Goal: Use online tool/utility: Utilize a website feature to perform a specific function

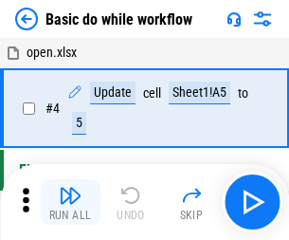
click at [70, 202] on img "button" at bounding box center [70, 195] width 23 height 23
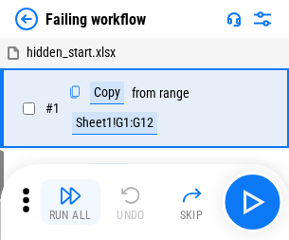
click at [70, 202] on img "button" at bounding box center [70, 195] width 23 height 23
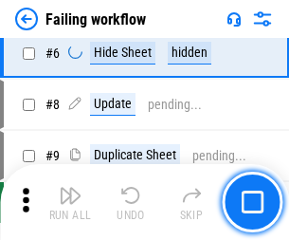
scroll to position [402, 0]
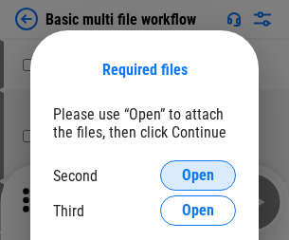
click at [198, 175] on span "Open" at bounding box center [198, 175] width 32 height 15
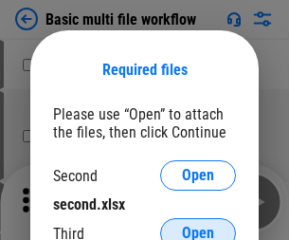
click at [198, 226] on span "Open" at bounding box center [198, 233] width 32 height 15
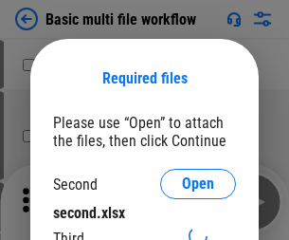
scroll to position [9, 0]
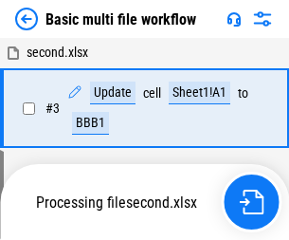
scroll to position [202, 0]
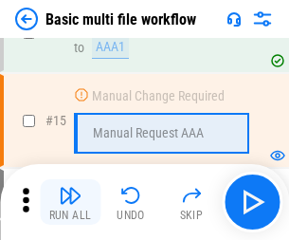
click at [70, 202] on img "button" at bounding box center [70, 195] width 23 height 23
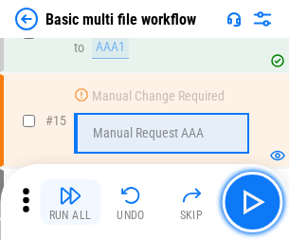
scroll to position [1262, 0]
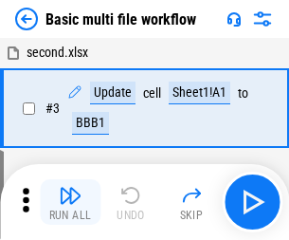
click at [70, 202] on img "button" at bounding box center [70, 195] width 23 height 23
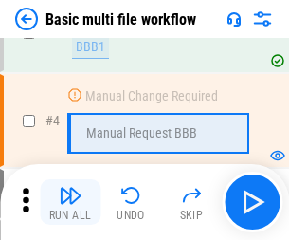
click at [70, 202] on img "button" at bounding box center [70, 195] width 23 height 23
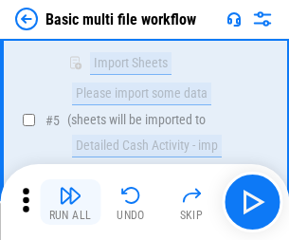
click at [70, 202] on img "button" at bounding box center [70, 195] width 23 height 23
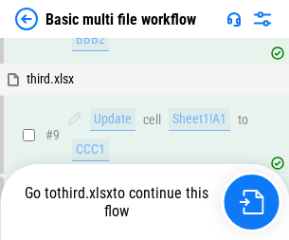
scroll to position [660, 0]
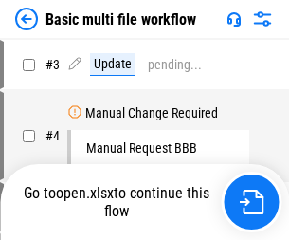
scroll to position [77, 0]
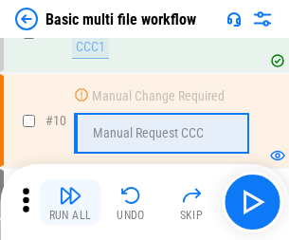
click at [70, 202] on img "button" at bounding box center [70, 195] width 23 height 23
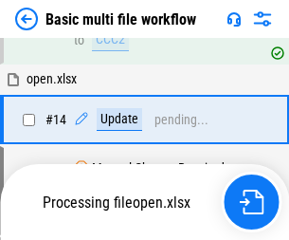
scroll to position [992, 0]
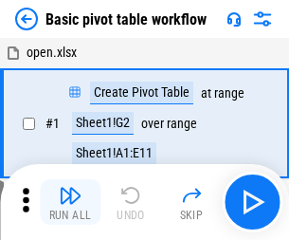
click at [70, 202] on img "button" at bounding box center [70, 195] width 23 height 23
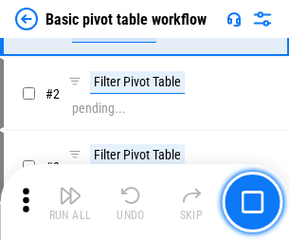
scroll to position [454, 0]
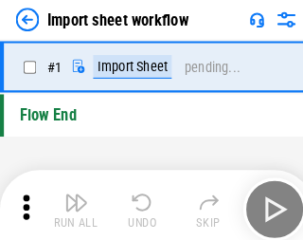
click at [70, 202] on img "button" at bounding box center [74, 195] width 23 height 23
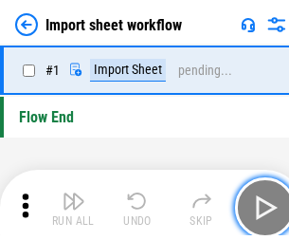
scroll to position [7, 0]
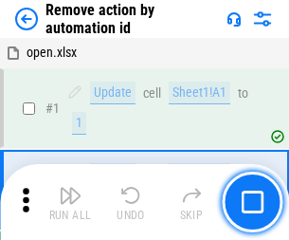
scroll to position [70, 0]
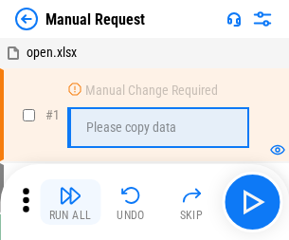
click at [70, 202] on img "button" at bounding box center [70, 195] width 23 height 23
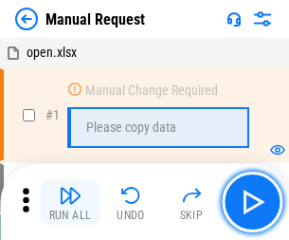
scroll to position [64, 0]
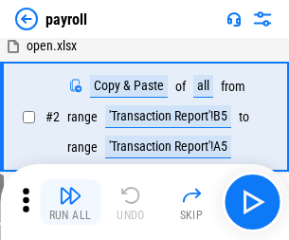
click at [70, 202] on img "button" at bounding box center [70, 195] width 23 height 23
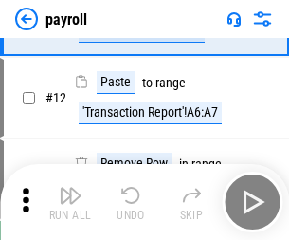
scroll to position [138, 0]
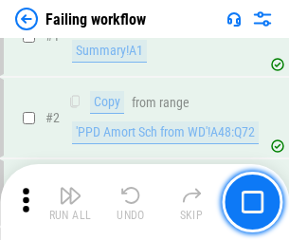
scroll to position [306, 0]
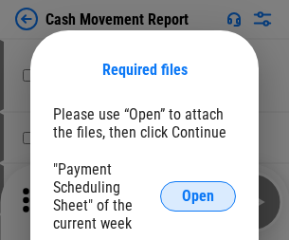
click at [198, 196] on span "Open" at bounding box center [198, 196] width 32 height 15
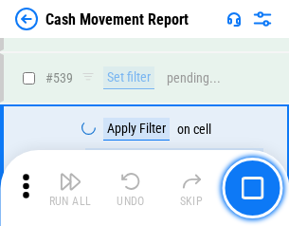
scroll to position [8418, 0]
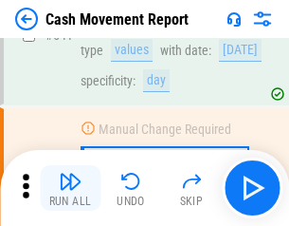
click at [70, 188] on img "button" at bounding box center [70, 181] width 23 height 23
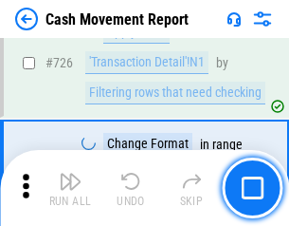
scroll to position [9895, 0]
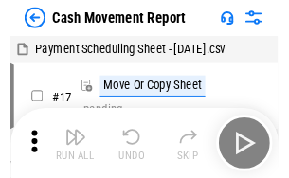
scroll to position [34, 0]
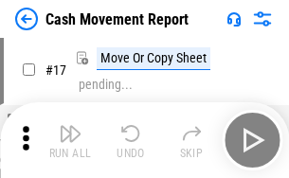
click at [70, 140] on img "button" at bounding box center [70, 133] width 23 height 23
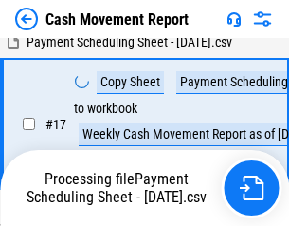
scroll to position [298, 0]
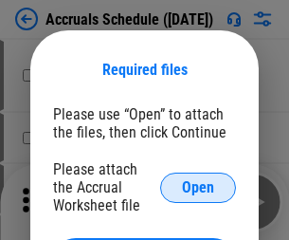
click at [198, 187] on span "Open" at bounding box center [198, 187] width 32 height 15
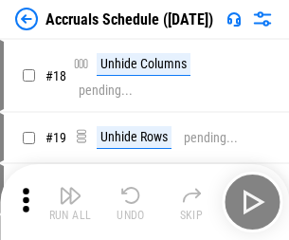
click at [70, 202] on img "button" at bounding box center [70, 195] width 23 height 23
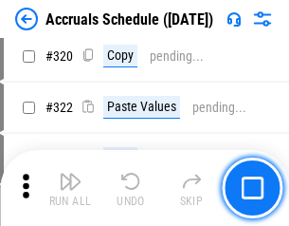
scroll to position [3528, 0]
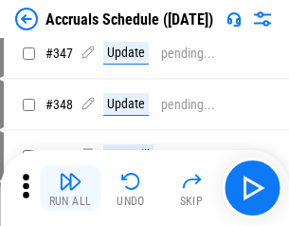
click at [70, 188] on img "button" at bounding box center [70, 181] width 23 height 23
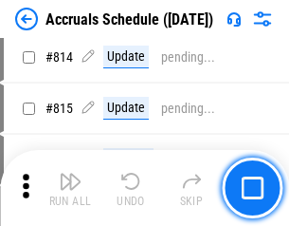
scroll to position [8369, 0]
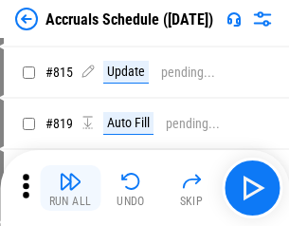
click at [70, 188] on img "button" at bounding box center [70, 181] width 23 height 23
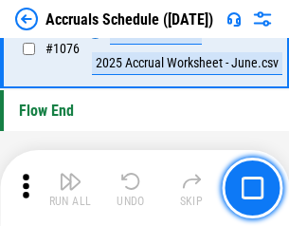
scroll to position [11359, 0]
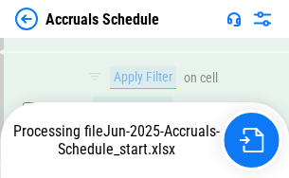
scroll to position [10984, 0]
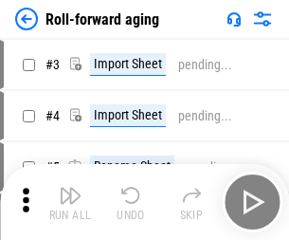
click at [70, 188] on img "button" at bounding box center [70, 195] width 23 height 23
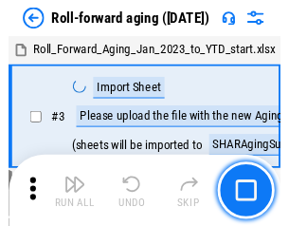
scroll to position [3, 0]
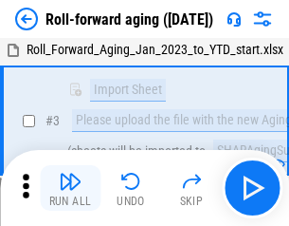
click at [70, 188] on img "button" at bounding box center [70, 181] width 23 height 23
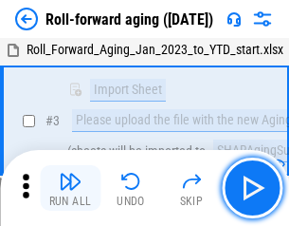
scroll to position [122, 0]
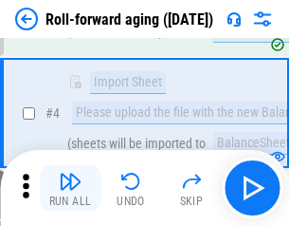
click at [70, 188] on img "button" at bounding box center [70, 181] width 23 height 23
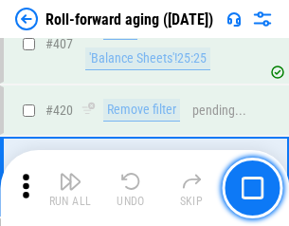
scroll to position [6577, 0]
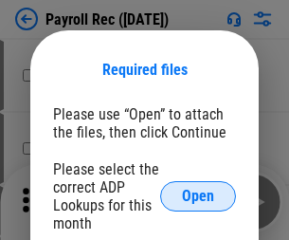
click at [198, 196] on span "Open" at bounding box center [198, 196] width 32 height 15
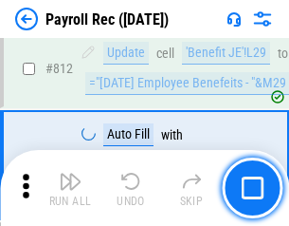
scroll to position [12050, 0]
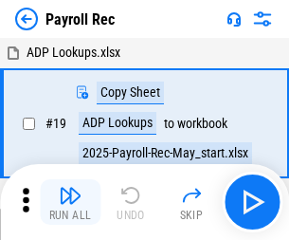
click at [70, 202] on img "button" at bounding box center [70, 195] width 23 height 23
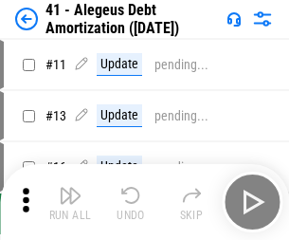
click at [70, 202] on img "button" at bounding box center [70, 195] width 23 height 23
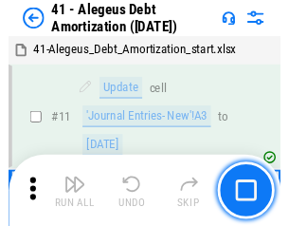
scroll to position [234, 0]
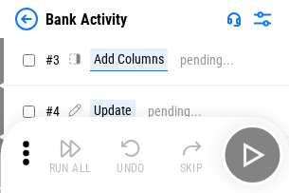
click at [70, 155] on img "button" at bounding box center [70, 148] width 23 height 23
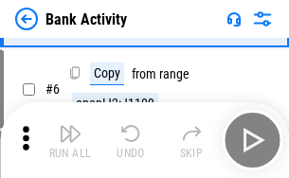
scroll to position [101, 0]
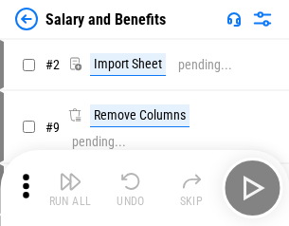
click at [70, 188] on img "button" at bounding box center [70, 181] width 23 height 23
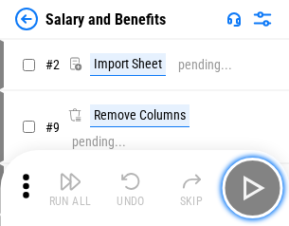
scroll to position [26, 0]
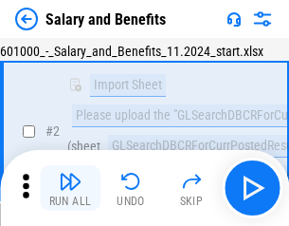
click at [70, 188] on img "button" at bounding box center [70, 181] width 23 height 23
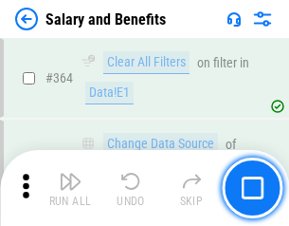
scroll to position [8932, 0]
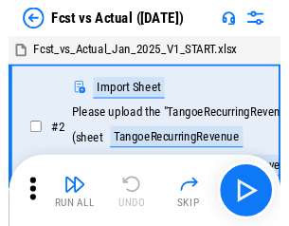
scroll to position [25, 0]
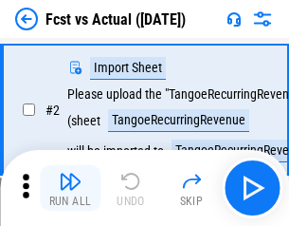
click at [70, 188] on img "button" at bounding box center [70, 181] width 23 height 23
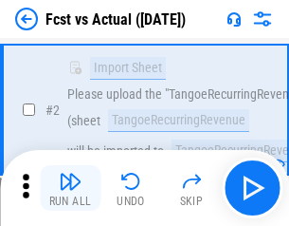
click at [70, 188] on img "button" at bounding box center [70, 181] width 23 height 23
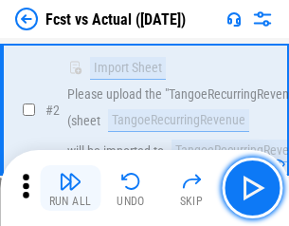
scroll to position [177, 0]
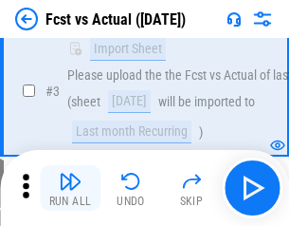
click at [70, 188] on img "button" at bounding box center [70, 181] width 23 height 23
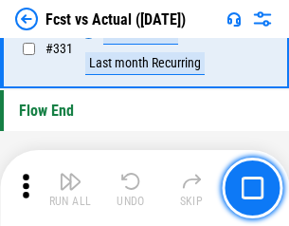
scroll to position [9079, 0]
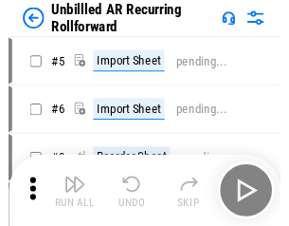
scroll to position [41, 0]
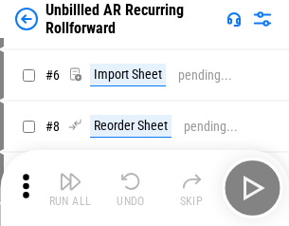
click at [70, 188] on img "button" at bounding box center [70, 181] width 23 height 23
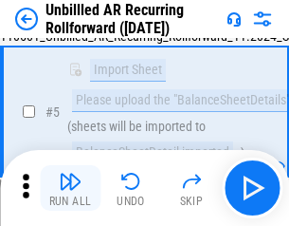
click at [70, 188] on img "button" at bounding box center [70, 181] width 23 height 23
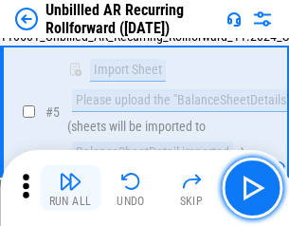
scroll to position [178, 0]
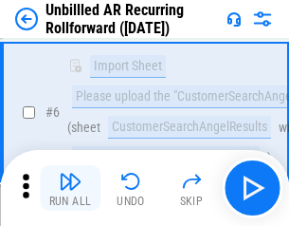
click at [70, 188] on img "button" at bounding box center [70, 181] width 23 height 23
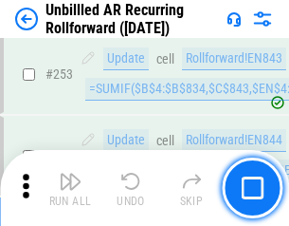
scroll to position [6442, 0]
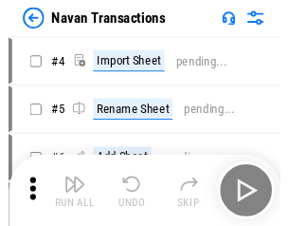
scroll to position [30, 0]
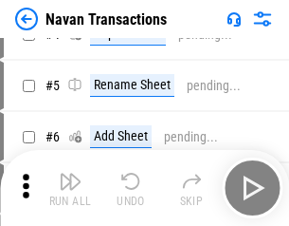
click at [70, 188] on img "button" at bounding box center [70, 181] width 23 height 23
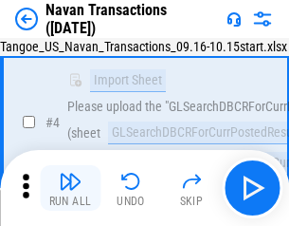
click at [70, 188] on img "button" at bounding box center [70, 181] width 23 height 23
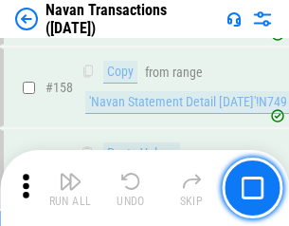
scroll to position [6149, 0]
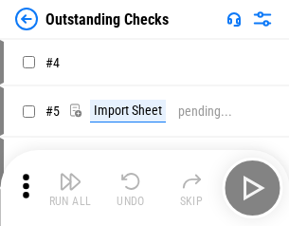
click at [70, 188] on img "button" at bounding box center [70, 181] width 23 height 23
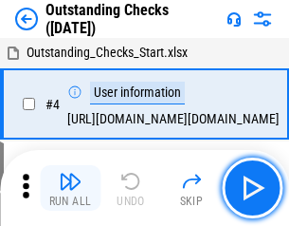
scroll to position [80, 0]
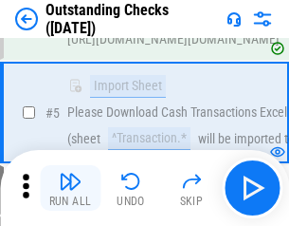
click at [70, 188] on img "button" at bounding box center [70, 181] width 23 height 23
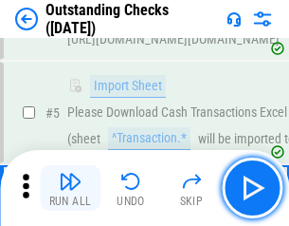
scroll to position [198, 0]
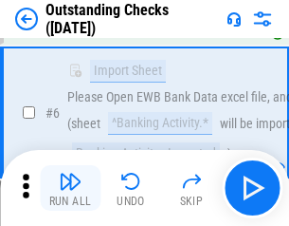
click at [70, 188] on img "button" at bounding box center [70, 181] width 23 height 23
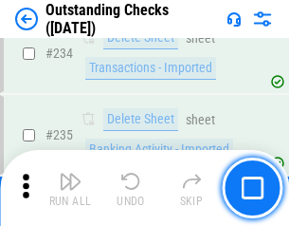
scroll to position [5759, 0]
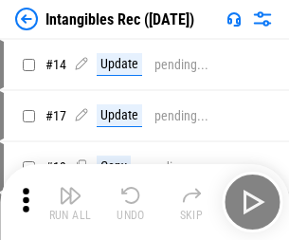
click at [70, 202] on img "button" at bounding box center [70, 195] width 23 height 23
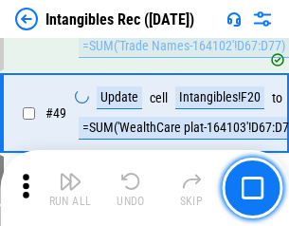
scroll to position [739, 0]
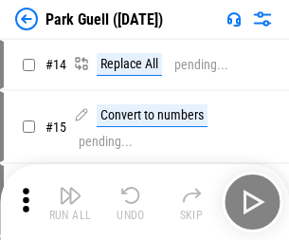
click at [70, 188] on img "button" at bounding box center [70, 195] width 23 height 23
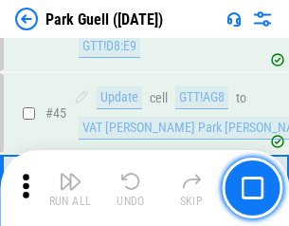
scroll to position [2372, 0]
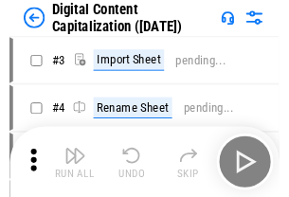
scroll to position [55, 0]
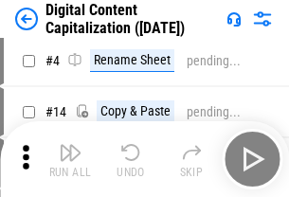
click at [70, 159] on img "button" at bounding box center [70, 152] width 23 height 23
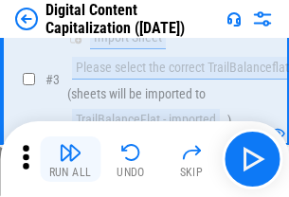
click at [70, 159] on img "button" at bounding box center [70, 152] width 23 height 23
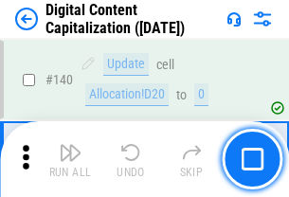
scroll to position [2011, 0]
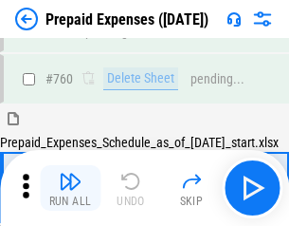
click at [70, 188] on img "button" at bounding box center [70, 181] width 23 height 23
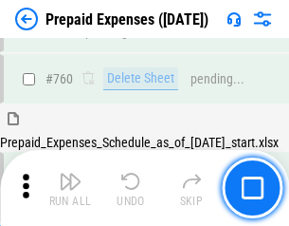
scroll to position [5257, 0]
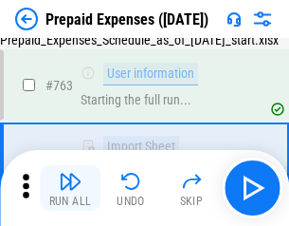
click at [70, 188] on img "button" at bounding box center [70, 181] width 23 height 23
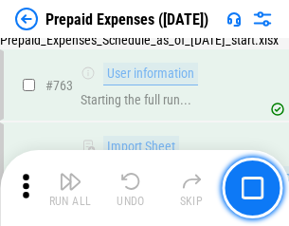
scroll to position [5369, 0]
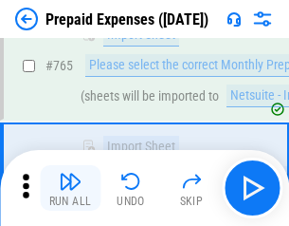
click at [70, 188] on img "button" at bounding box center [70, 181] width 23 height 23
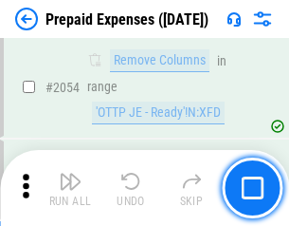
scroll to position [19825, 0]
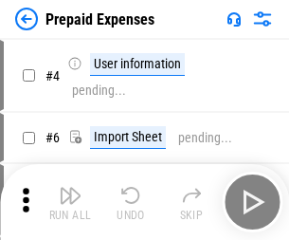
click at [70, 202] on img "button" at bounding box center [70, 195] width 23 height 23
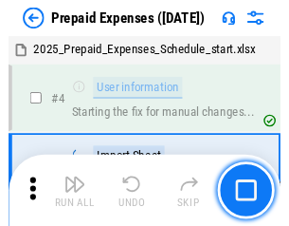
scroll to position [83, 0]
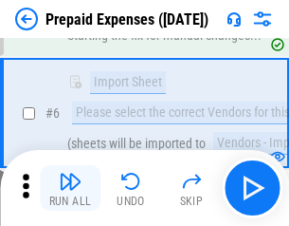
click at [70, 188] on img "button" at bounding box center [70, 181] width 23 height 23
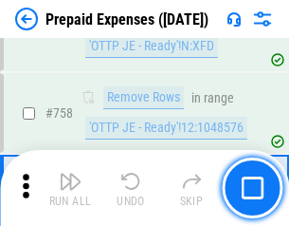
scroll to position [6758, 0]
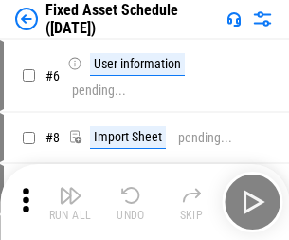
click at [70, 202] on img "button" at bounding box center [70, 195] width 23 height 23
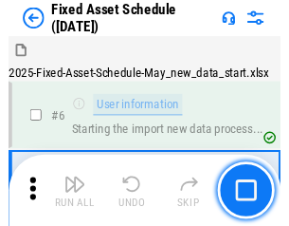
scroll to position [102, 0]
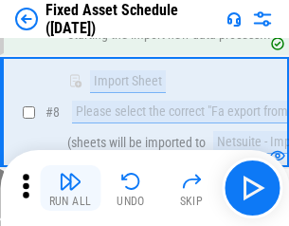
click at [70, 188] on img "button" at bounding box center [70, 181] width 23 height 23
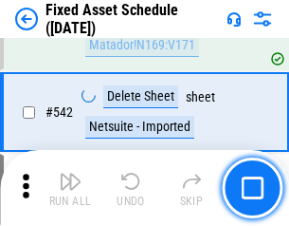
scroll to position [6762, 0]
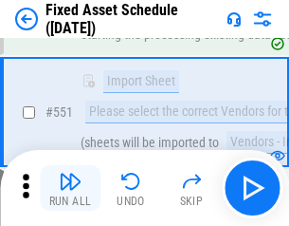
click at [70, 188] on img "button" at bounding box center [70, 181] width 23 height 23
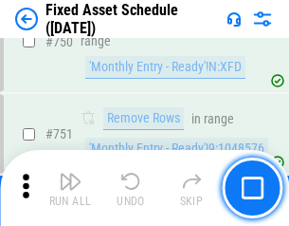
scroll to position [9246, 0]
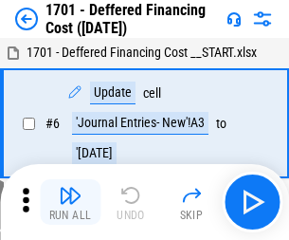
click at [70, 202] on img "button" at bounding box center [70, 195] width 23 height 23
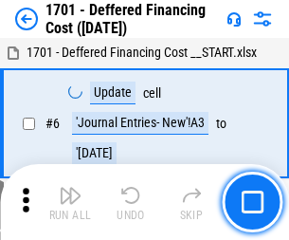
scroll to position [228, 0]
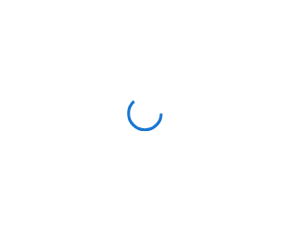
scroll to position [3, 0]
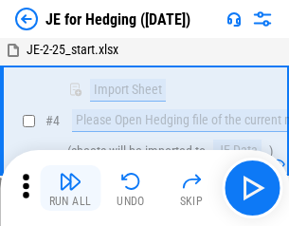
click at [70, 188] on img "button" at bounding box center [70, 181] width 23 height 23
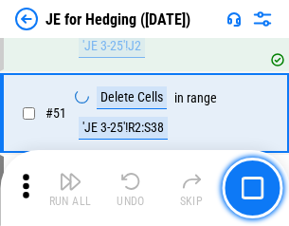
scroll to position [1228, 0]
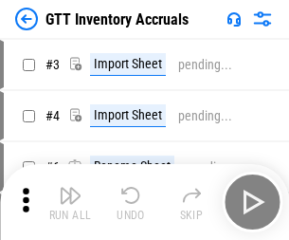
click at [70, 188] on img "button" at bounding box center [70, 195] width 23 height 23
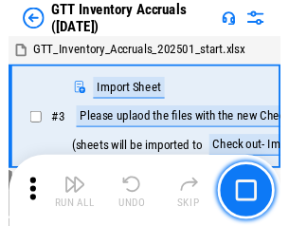
scroll to position [3, 0]
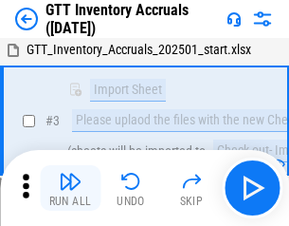
click at [70, 188] on img "button" at bounding box center [70, 181] width 23 height 23
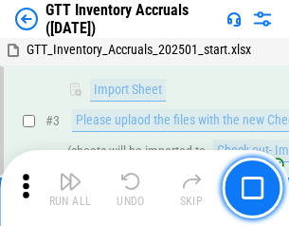
scroll to position [122, 0]
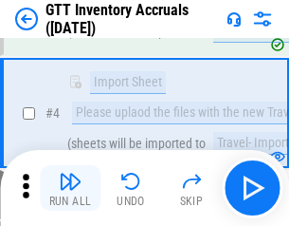
click at [70, 188] on img "button" at bounding box center [70, 181] width 23 height 23
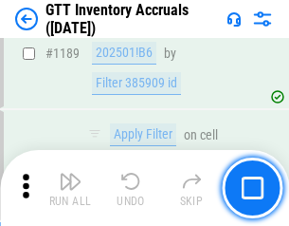
scroll to position [15487, 0]
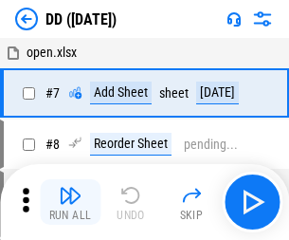
click at [70, 202] on img "button" at bounding box center [70, 195] width 23 height 23
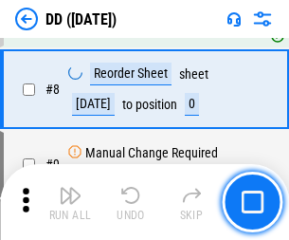
scroll to position [183, 0]
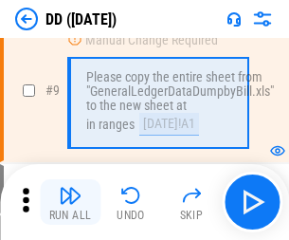
click at [70, 202] on img "button" at bounding box center [70, 195] width 23 height 23
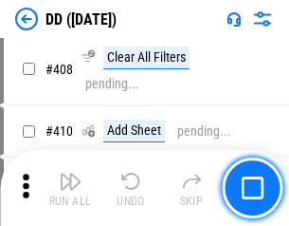
scroll to position [8486, 0]
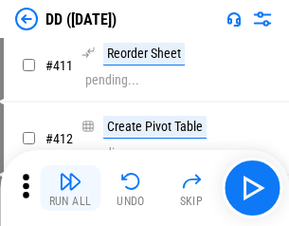
click at [70, 188] on img "button" at bounding box center [70, 181] width 23 height 23
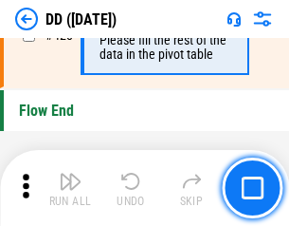
scroll to position [9078, 0]
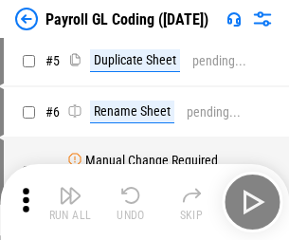
click at [70, 202] on img "button" at bounding box center [70, 195] width 23 height 23
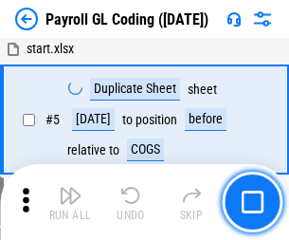
scroll to position [228, 0]
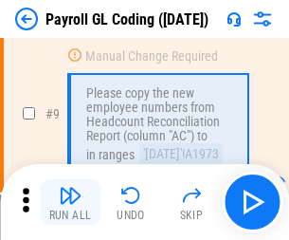
click at [70, 202] on img "button" at bounding box center [70, 195] width 23 height 23
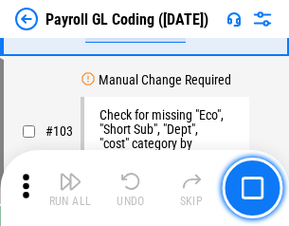
scroll to position [4450, 0]
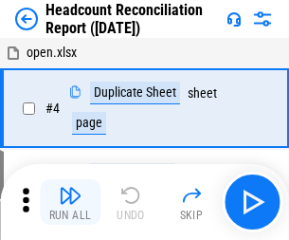
click at [70, 202] on img "button" at bounding box center [70, 195] width 23 height 23
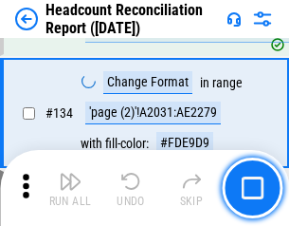
scroll to position [2280, 0]
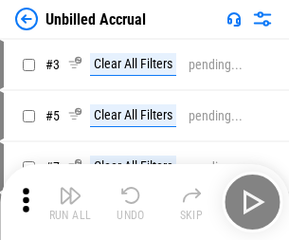
click at [70, 202] on img "button" at bounding box center [70, 195] width 23 height 23
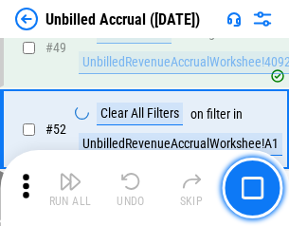
scroll to position [1720, 0]
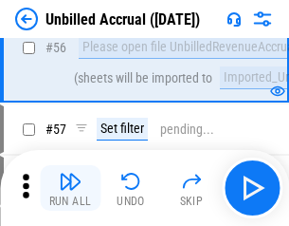
click at [70, 188] on img "button" at bounding box center [70, 181] width 23 height 23
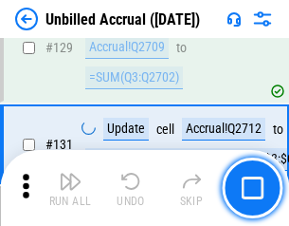
scroll to position [5649, 0]
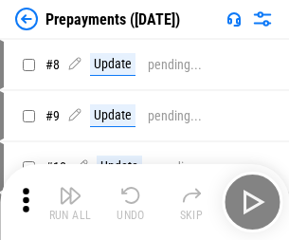
click at [70, 202] on img "button" at bounding box center [70, 195] width 23 height 23
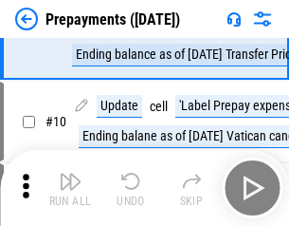
scroll to position [119, 0]
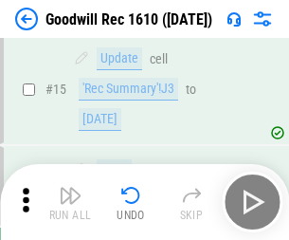
scroll to position [324, 0]
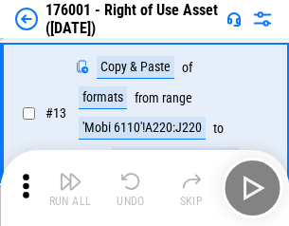
scroll to position [122, 0]
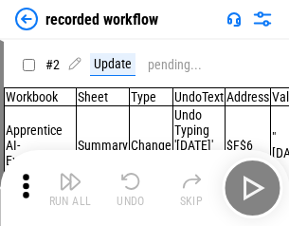
click at [70, 188] on img "button" at bounding box center [70, 181] width 23 height 23
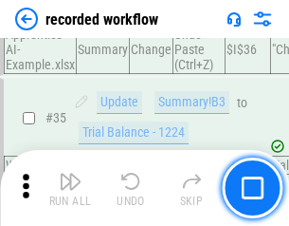
scroll to position [5928, 0]
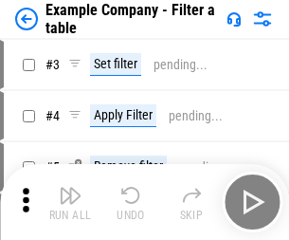
click at [70, 202] on img "button" at bounding box center [70, 195] width 23 height 23
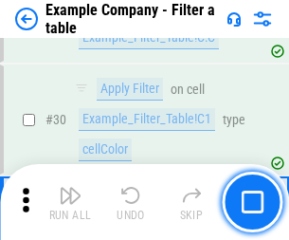
scroll to position [1735, 0]
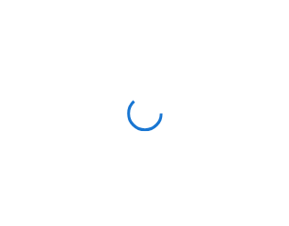
scroll to position [29, 0]
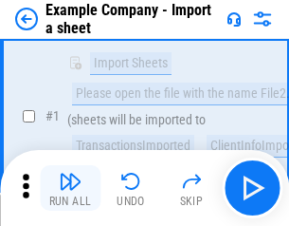
click at [70, 188] on img "button" at bounding box center [70, 181] width 23 height 23
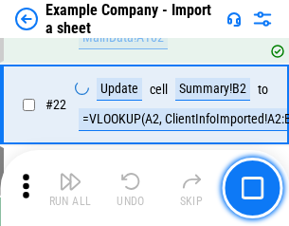
scroll to position [419, 0]
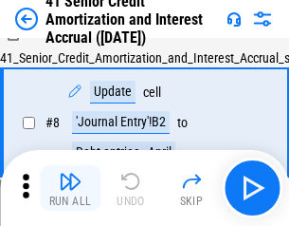
click at [70, 188] on img "button" at bounding box center [70, 181] width 23 height 23
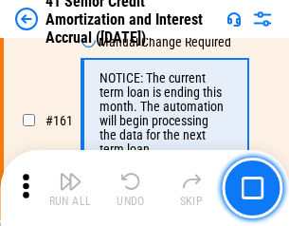
click at [70, 188] on img "button" at bounding box center [70, 181] width 23 height 23
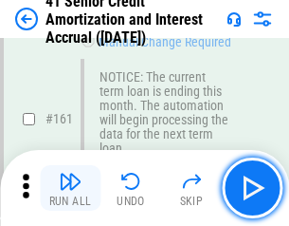
scroll to position [2029, 0]
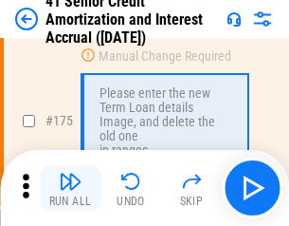
click at [70, 188] on img "button" at bounding box center [70, 181] width 23 height 23
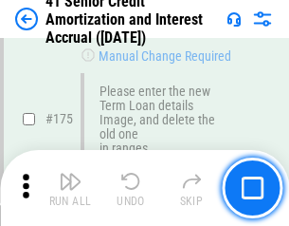
scroll to position [2221, 0]
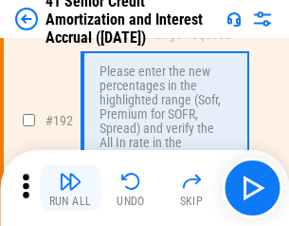
click at [70, 188] on img "button" at bounding box center [70, 181] width 23 height 23
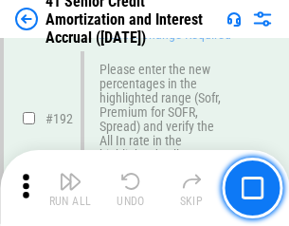
scroll to position [2420, 0]
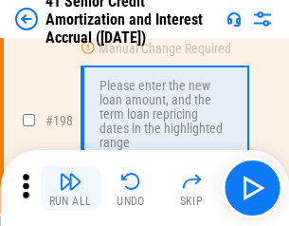
click at [70, 188] on img "button" at bounding box center [70, 181] width 23 height 23
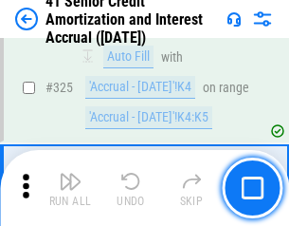
scroll to position [4845, 0]
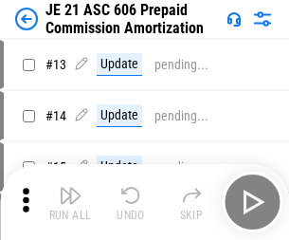
click at [70, 188] on img "button" at bounding box center [70, 195] width 23 height 23
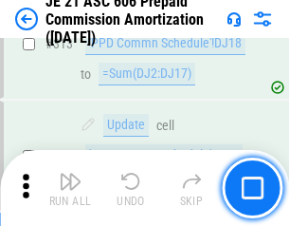
scroll to position [3541, 0]
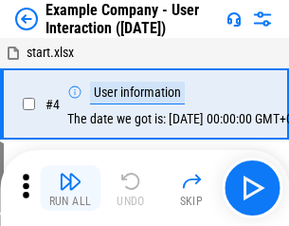
click at [70, 188] on img "button" at bounding box center [70, 181] width 23 height 23
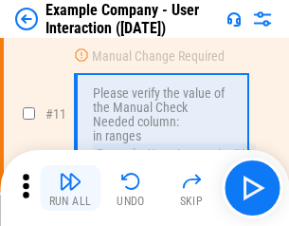
click at [70, 188] on img "button" at bounding box center [70, 181] width 23 height 23
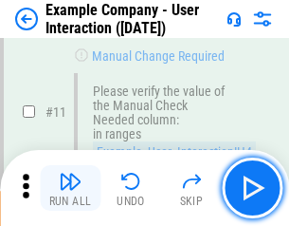
scroll to position [411, 0]
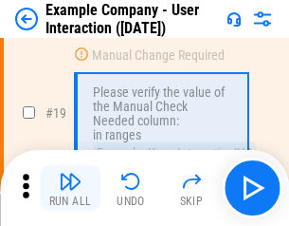
click at [70, 188] on img "button" at bounding box center [70, 181] width 23 height 23
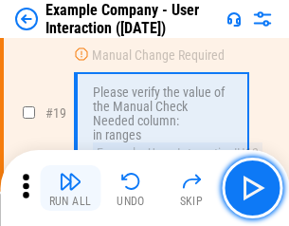
click at [70, 188] on img "button" at bounding box center [70, 181] width 23 height 23
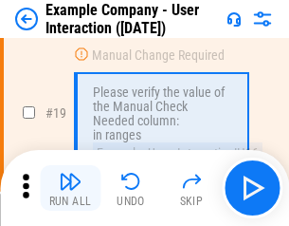
click at [70, 188] on img "button" at bounding box center [70, 181] width 23 height 23
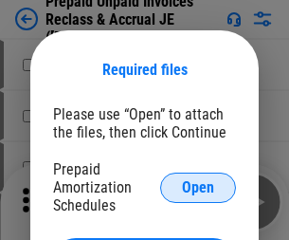
click at [198, 187] on span "Open" at bounding box center [198, 187] width 32 height 15
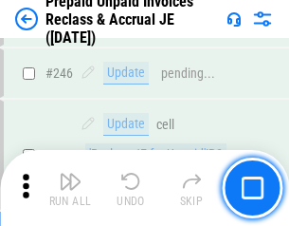
scroll to position [2561, 0]
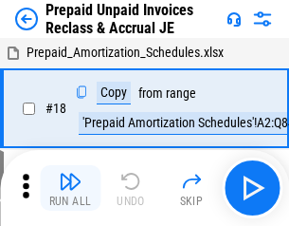
click at [70, 188] on img "button" at bounding box center [70, 181] width 23 height 23
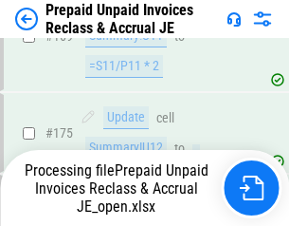
scroll to position [2561, 0]
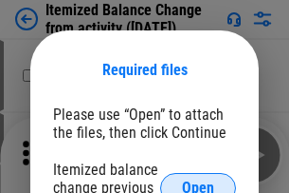
click at [198, 180] on span "Open" at bounding box center [198, 187] width 32 height 15
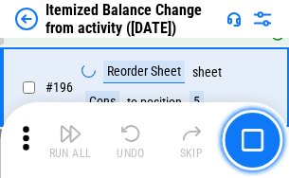
scroll to position [3650, 0]
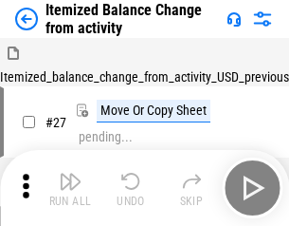
scroll to position [29, 0]
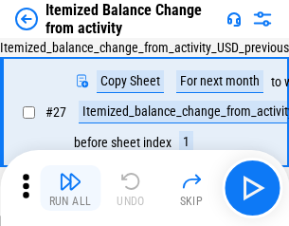
click at [70, 188] on img "button" at bounding box center [70, 181] width 23 height 23
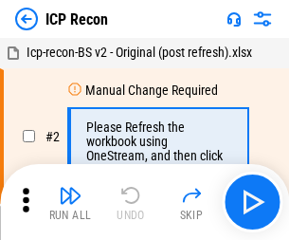
scroll to position [9, 0]
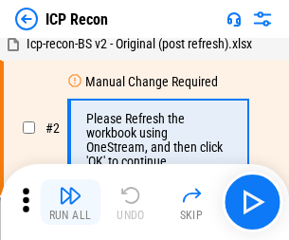
click at [70, 202] on img "button" at bounding box center [70, 195] width 23 height 23
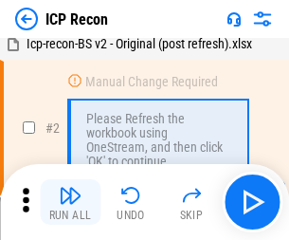
click at [70, 202] on img "button" at bounding box center [70, 195] width 23 height 23
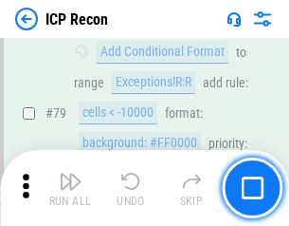
scroll to position [1859, 0]
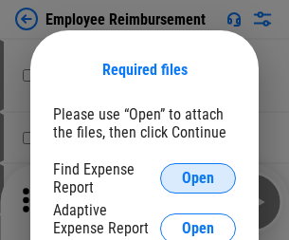
click at [198, 178] on span "Open" at bounding box center [198, 178] width 32 height 15
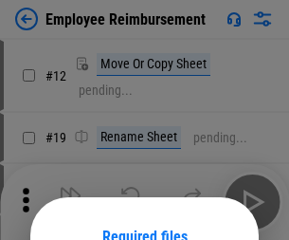
scroll to position [167, 0]
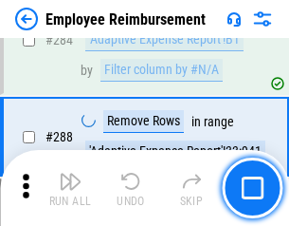
scroll to position [5155, 0]
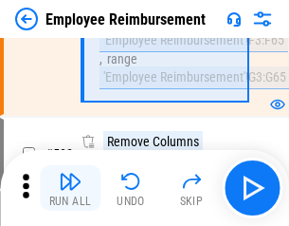
click at [70, 188] on img "button" at bounding box center [70, 181] width 23 height 23
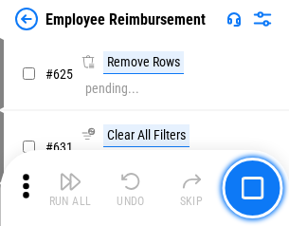
scroll to position [11355, 0]
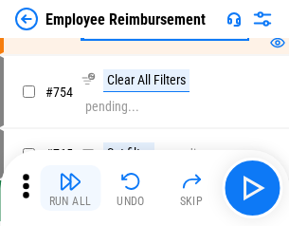
click at [70, 188] on img "button" at bounding box center [70, 181] width 23 height 23
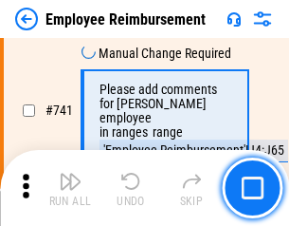
scroll to position [13306, 0]
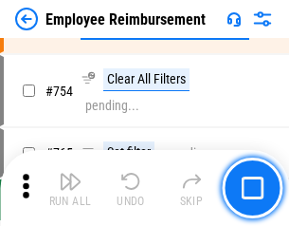
click at [70, 188] on img "button" at bounding box center [70, 181] width 23 height 23
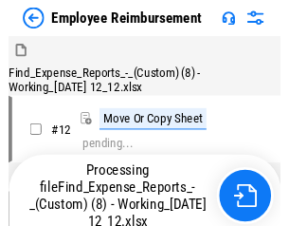
scroll to position [64, 0]
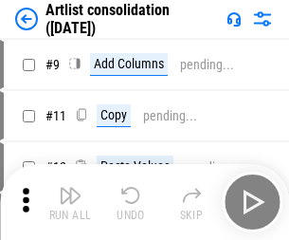
click at [70, 202] on img "button" at bounding box center [70, 195] width 23 height 23
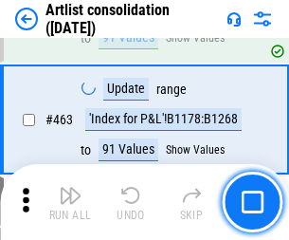
scroll to position [8305, 0]
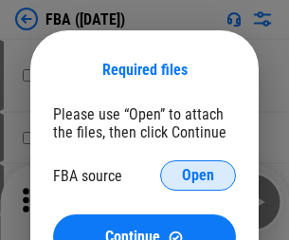
click at [198, 175] on span "Open" at bounding box center [198, 175] width 32 height 15
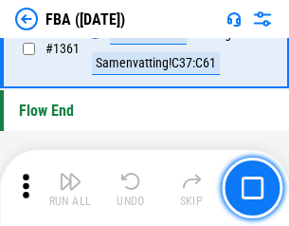
scroll to position [20369, 0]
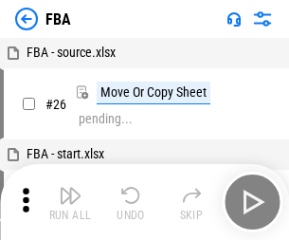
scroll to position [19, 0]
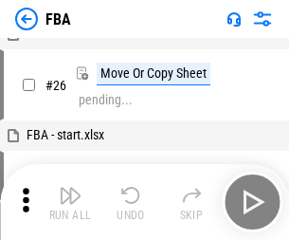
click at [70, 202] on img "button" at bounding box center [70, 195] width 23 height 23
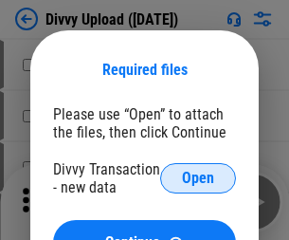
click at [198, 178] on span "Open" at bounding box center [198, 178] width 32 height 15
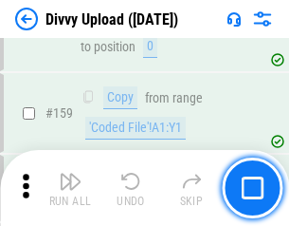
scroll to position [1964, 0]
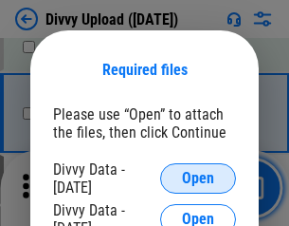
click at [198, 178] on span "Open" at bounding box center [198, 178] width 32 height 15
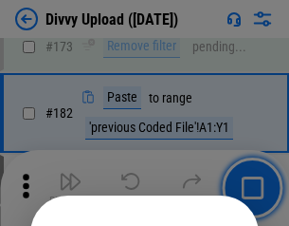
scroll to position [2129, 0]
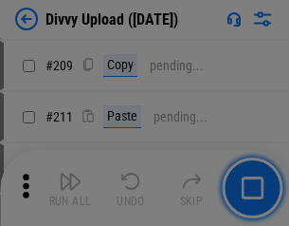
scroll to position [3222, 0]
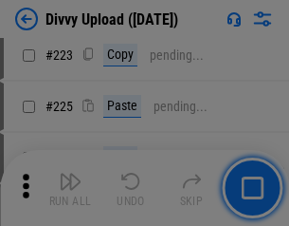
scroll to position [3785, 0]
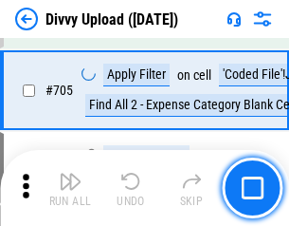
scroll to position [12974, 0]
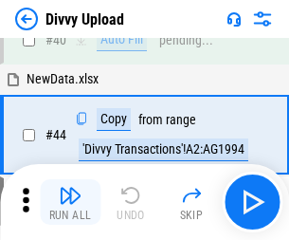
click at [70, 202] on img "button" at bounding box center [70, 195] width 23 height 23
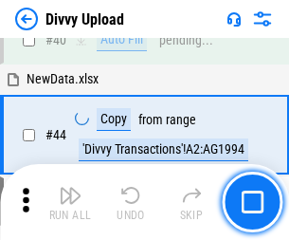
scroll to position [209, 0]
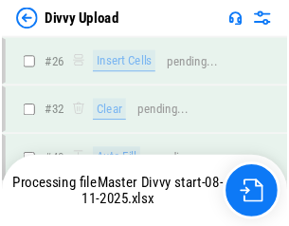
scroll to position [1964, 0]
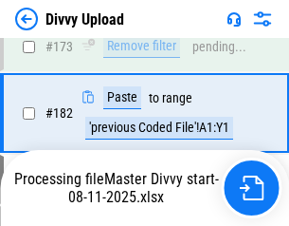
scroll to position [2138, 0]
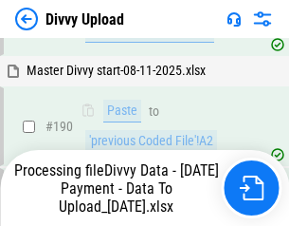
scroll to position [2541, 0]
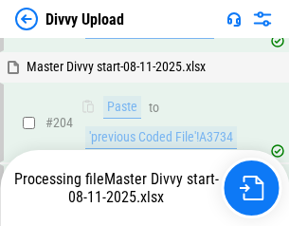
scroll to position [3247, 0]
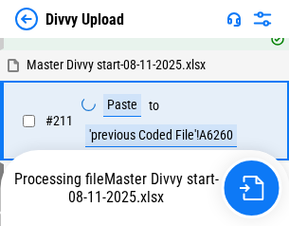
scroll to position [3795, 0]
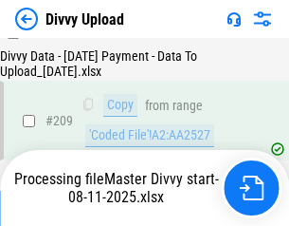
scroll to position [3502, 0]
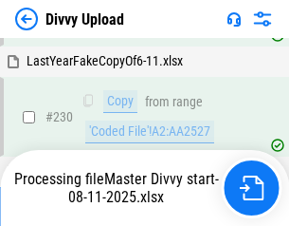
scroll to position [4707, 0]
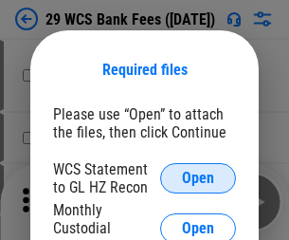
click at [198, 178] on span "Open" at bounding box center [198, 178] width 32 height 15
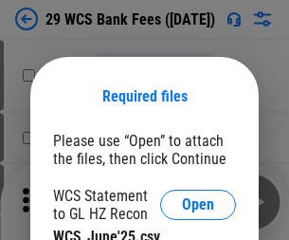
scroll to position [27, 0]
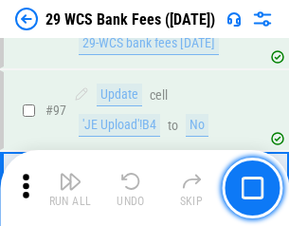
scroll to position [1848, 0]
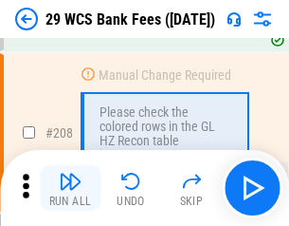
click at [70, 188] on img "button" at bounding box center [70, 181] width 23 height 23
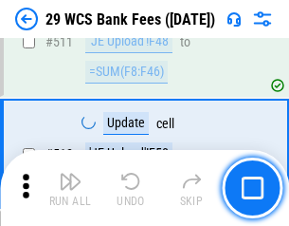
scroll to position [9542, 0]
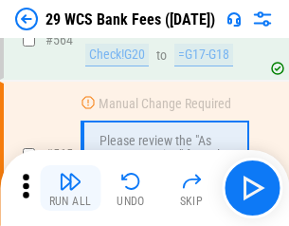
click at [70, 188] on img "button" at bounding box center [70, 181] width 23 height 23
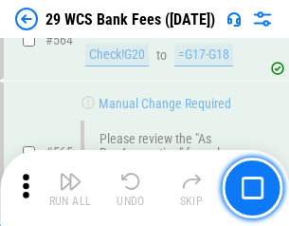
scroll to position [10257, 0]
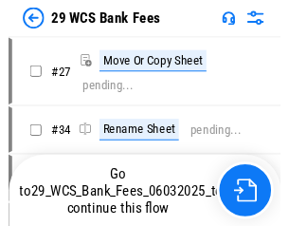
scroll to position [3, 0]
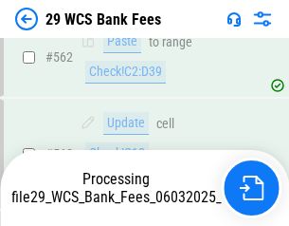
scroll to position [10236, 0]
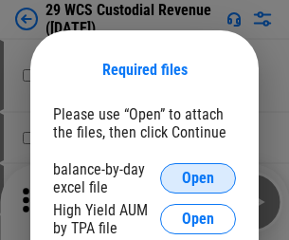
click at [198, 178] on span "Open" at bounding box center [198, 178] width 32 height 15
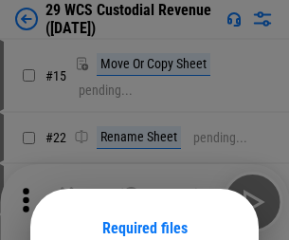
scroll to position [158, 0]
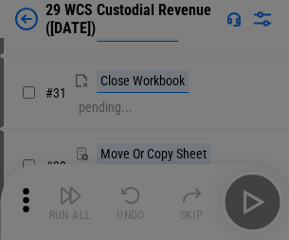
scroll to position [407, 0]
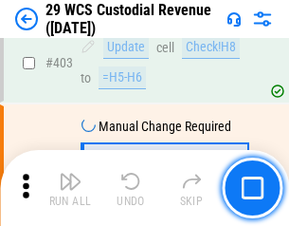
scroll to position [8785, 0]
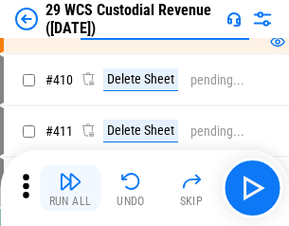
click at [70, 188] on img "button" at bounding box center [70, 181] width 23 height 23
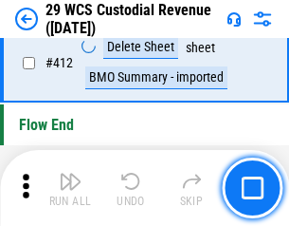
scroll to position [9058, 0]
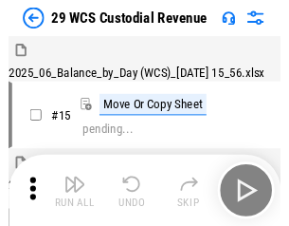
scroll to position [46, 0]
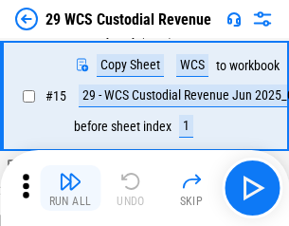
click at [70, 188] on img "button" at bounding box center [70, 181] width 23 height 23
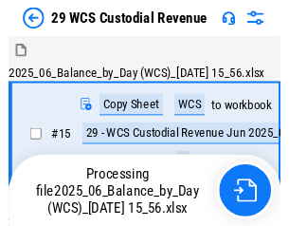
scroll to position [46, 0]
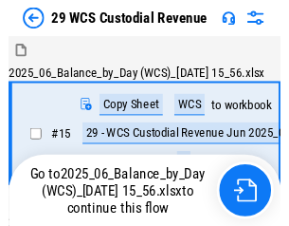
scroll to position [35, 0]
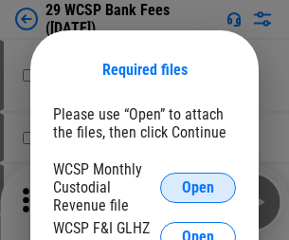
click at [198, 187] on span "Open" at bounding box center [198, 187] width 32 height 15
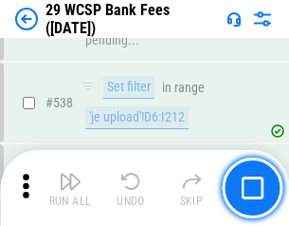
scroll to position [7287, 0]
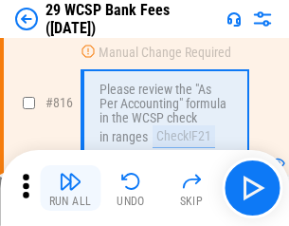
click at [70, 188] on img "button" at bounding box center [70, 181] width 23 height 23
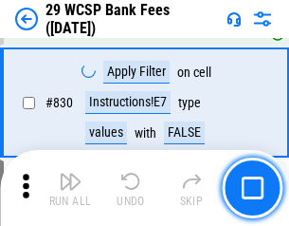
scroll to position [12034, 0]
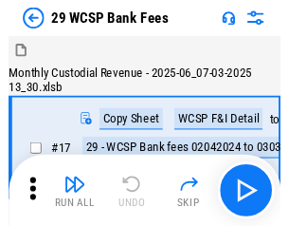
scroll to position [46, 0]
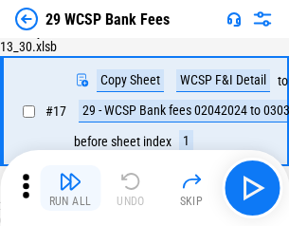
click at [70, 188] on img "button" at bounding box center [70, 181] width 23 height 23
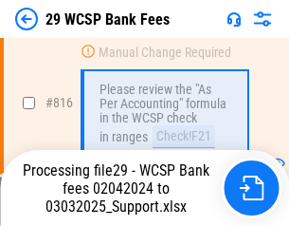
scroll to position [11662, 0]
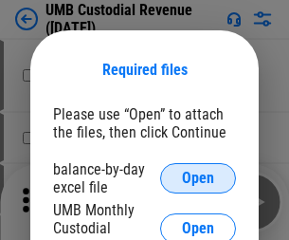
click at [198, 178] on span "Open" at bounding box center [198, 178] width 32 height 15
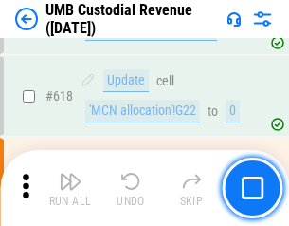
scroll to position [9771, 0]
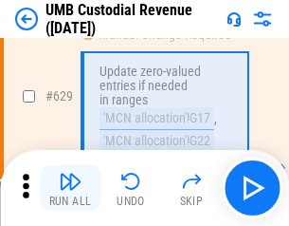
click at [70, 188] on img "button" at bounding box center [70, 181] width 23 height 23
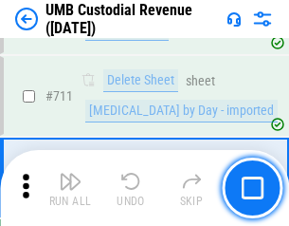
scroll to position [11545, 0]
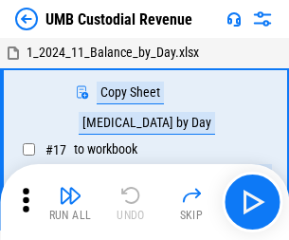
scroll to position [14, 0]
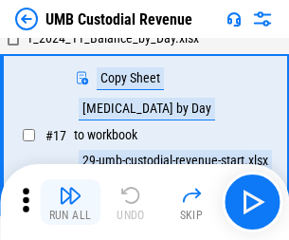
click at [70, 202] on img "button" at bounding box center [70, 195] width 23 height 23
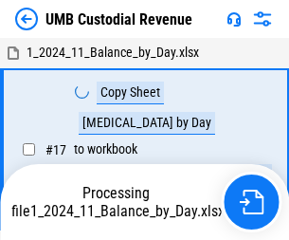
scroll to position [14, 0]
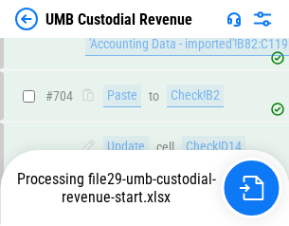
scroll to position [11420, 0]
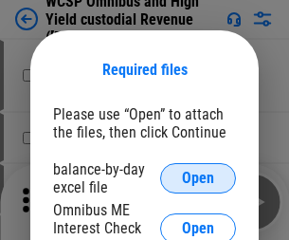
click at [198, 178] on span "Open" at bounding box center [198, 178] width 32 height 15
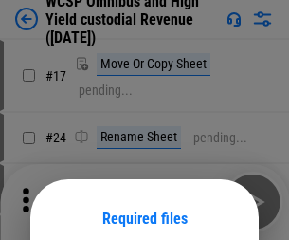
scroll to position [149, 0]
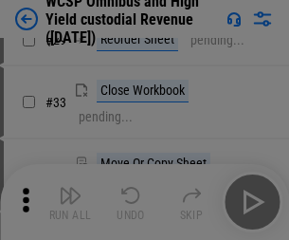
scroll to position [433, 0]
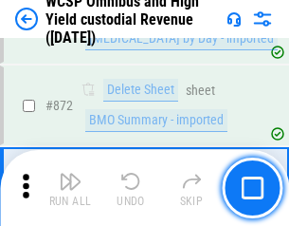
scroll to position [16052, 0]
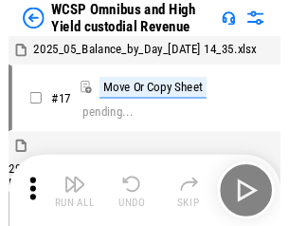
scroll to position [10, 0]
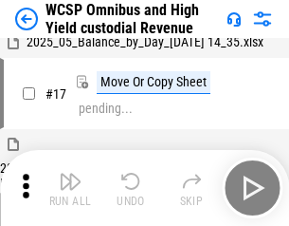
click at [70, 188] on img "button" at bounding box center [70, 181] width 23 height 23
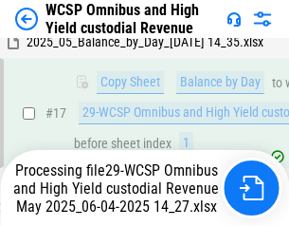
scroll to position [395, 0]
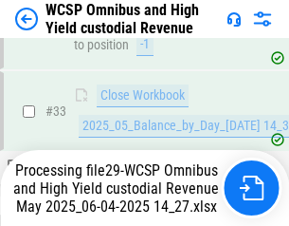
scroll to position [939, 0]
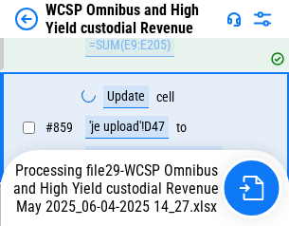
scroll to position [15845, 0]
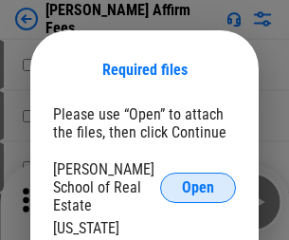
click at [198, 180] on span "Open" at bounding box center [198, 187] width 32 height 15
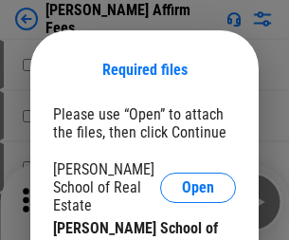
scroll to position [149, 0]
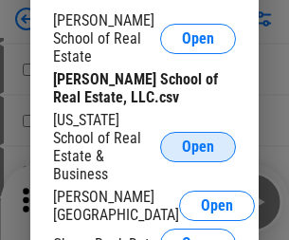
click at [198, 139] on span "Open" at bounding box center [198, 146] width 32 height 15
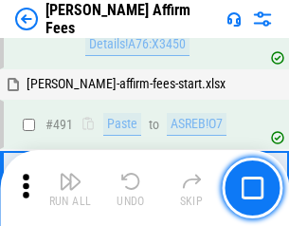
scroll to position [5157, 0]
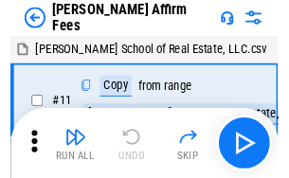
scroll to position [19, 0]
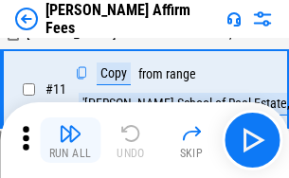
click at [70, 140] on img "button" at bounding box center [70, 133] width 23 height 23
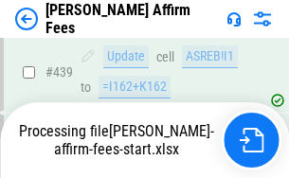
scroll to position [4974, 0]
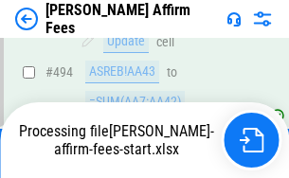
scroll to position [5181, 0]
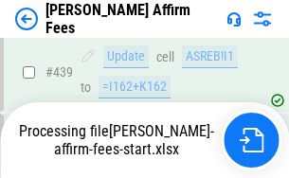
scroll to position [4974, 0]
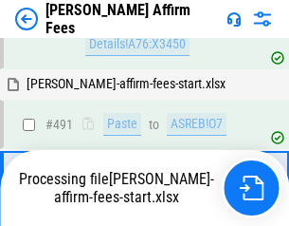
scroll to position [5060, 0]
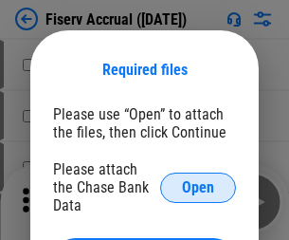
click at [198, 180] on span "Open" at bounding box center [198, 187] width 32 height 15
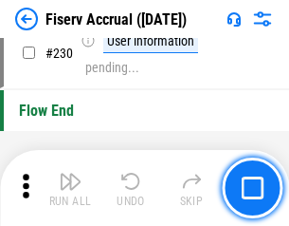
scroll to position [6010, 0]
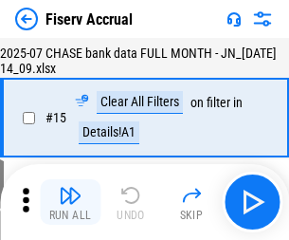
click at [70, 202] on img "button" at bounding box center [70, 195] width 23 height 23
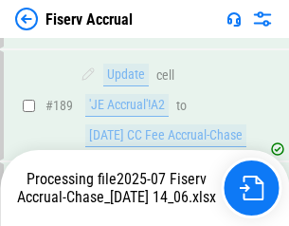
scroll to position [5110, 0]
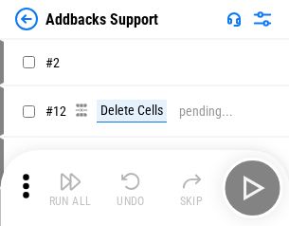
click at [70, 188] on img "button" at bounding box center [70, 181] width 23 height 23
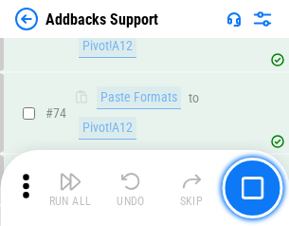
scroll to position [1381, 0]
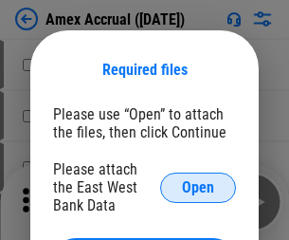
click at [198, 187] on span "Open" at bounding box center [198, 187] width 32 height 15
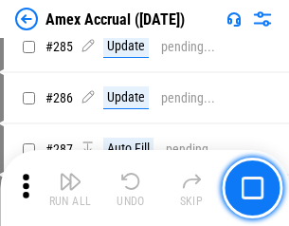
scroll to position [5193, 0]
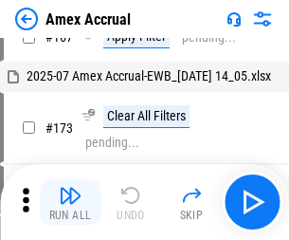
click at [70, 202] on img "button" at bounding box center [70, 195] width 23 height 23
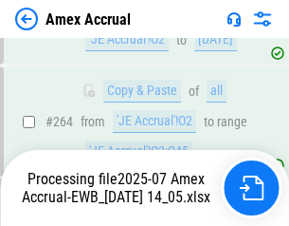
scroll to position [5529, 0]
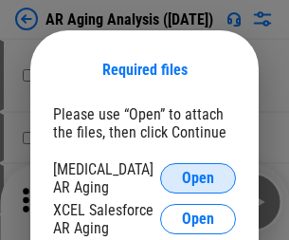
click at [198, 175] on span "Open" at bounding box center [198, 178] width 32 height 15
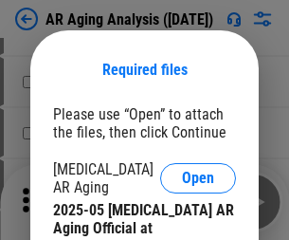
scroll to position [571, 0]
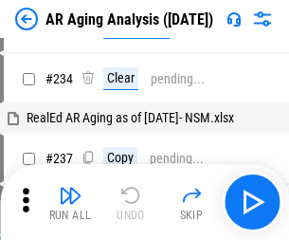
scroll to position [19, 0]
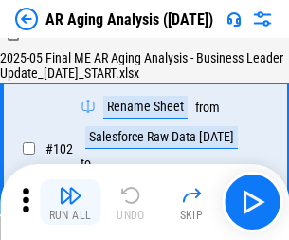
click at [70, 202] on img "button" at bounding box center [70, 195] width 23 height 23
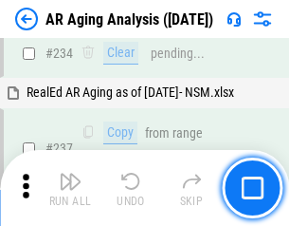
scroll to position [2940, 0]
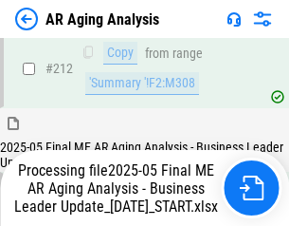
scroll to position [2918, 0]
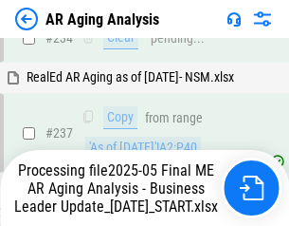
scroll to position [2997, 0]
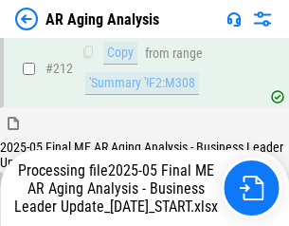
scroll to position [2918, 0]
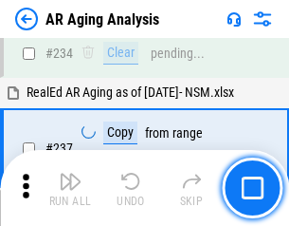
scroll to position [2918, 0]
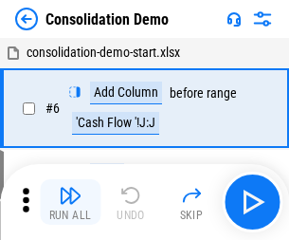
click at [70, 202] on img "button" at bounding box center [70, 195] width 23 height 23
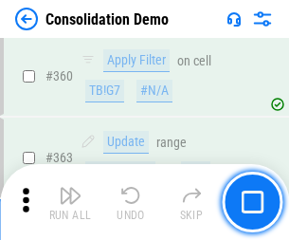
scroll to position [6357, 0]
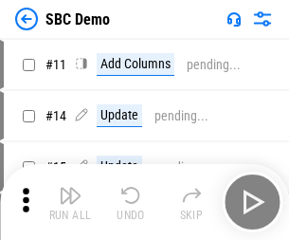
click at [70, 202] on img "button" at bounding box center [70, 195] width 23 height 23
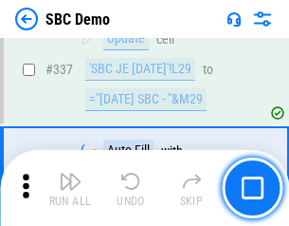
scroll to position [4989, 0]
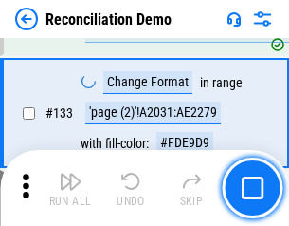
scroll to position [2252, 0]
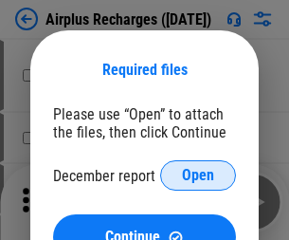
click at [198, 175] on span "Open" at bounding box center [198, 175] width 32 height 15
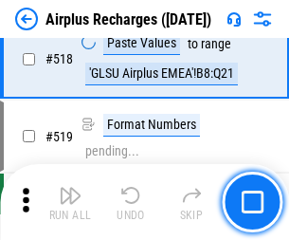
scroll to position [8161, 0]
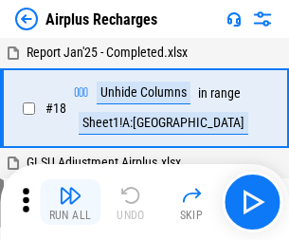
click at [70, 202] on img "button" at bounding box center [70, 195] width 23 height 23
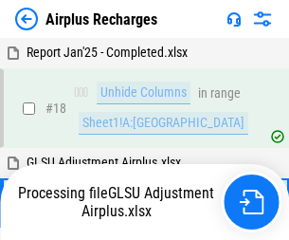
scroll to position [83, 0]
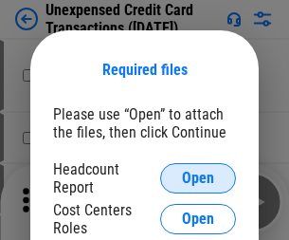
click at [198, 178] on span "Open" at bounding box center [198, 178] width 32 height 15
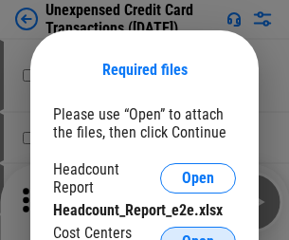
click at [198, 234] on span "Open" at bounding box center [198, 241] width 32 height 15
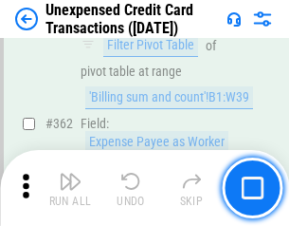
scroll to position [4877, 0]
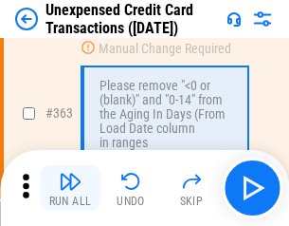
click at [70, 188] on img "button" at bounding box center [70, 181] width 23 height 23
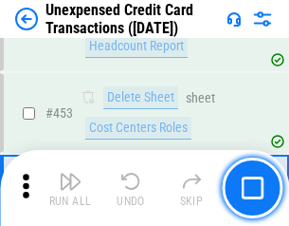
scroll to position [6469, 0]
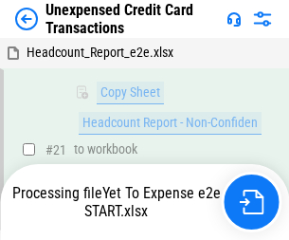
scroll to position [308, 0]
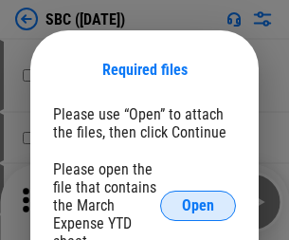
click at [198, 205] on span "Open" at bounding box center [198, 205] width 32 height 15
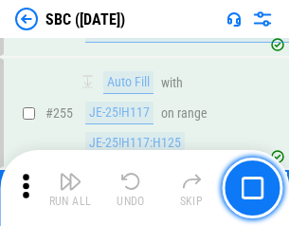
scroll to position [3706, 0]
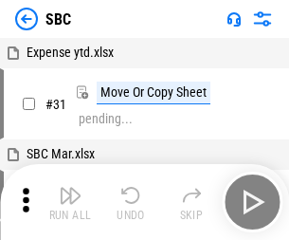
scroll to position [19, 0]
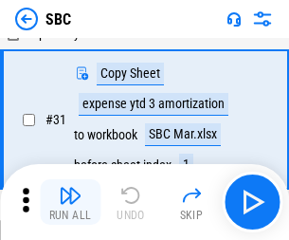
click at [70, 202] on img "button" at bounding box center [70, 195] width 23 height 23
